Goal: Check status: Check status

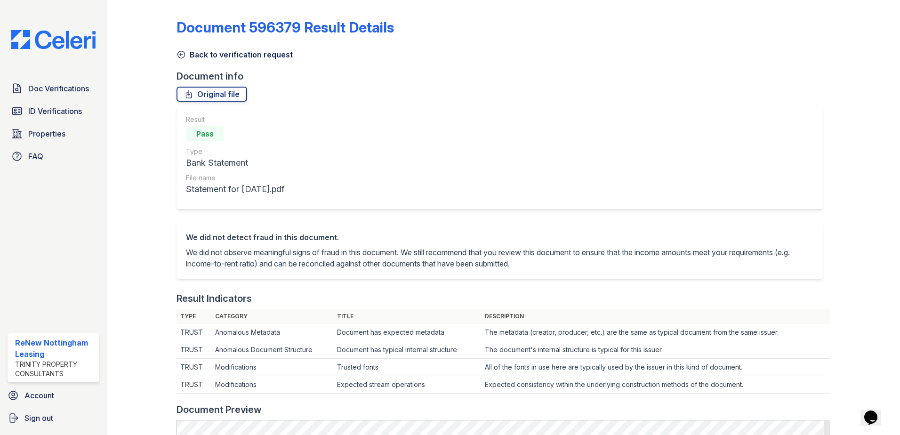
click at [178, 54] on icon at bounding box center [181, 54] width 9 height 9
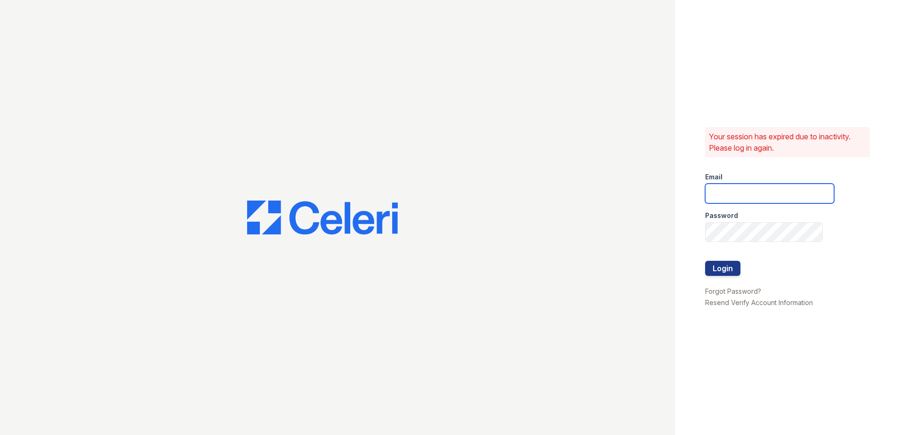
type input "[EMAIL_ADDRESS][DOMAIN_NAME]"
click at [740, 274] on button "Login" at bounding box center [722, 268] width 35 height 15
